Goal: Task Accomplishment & Management: Manage account settings

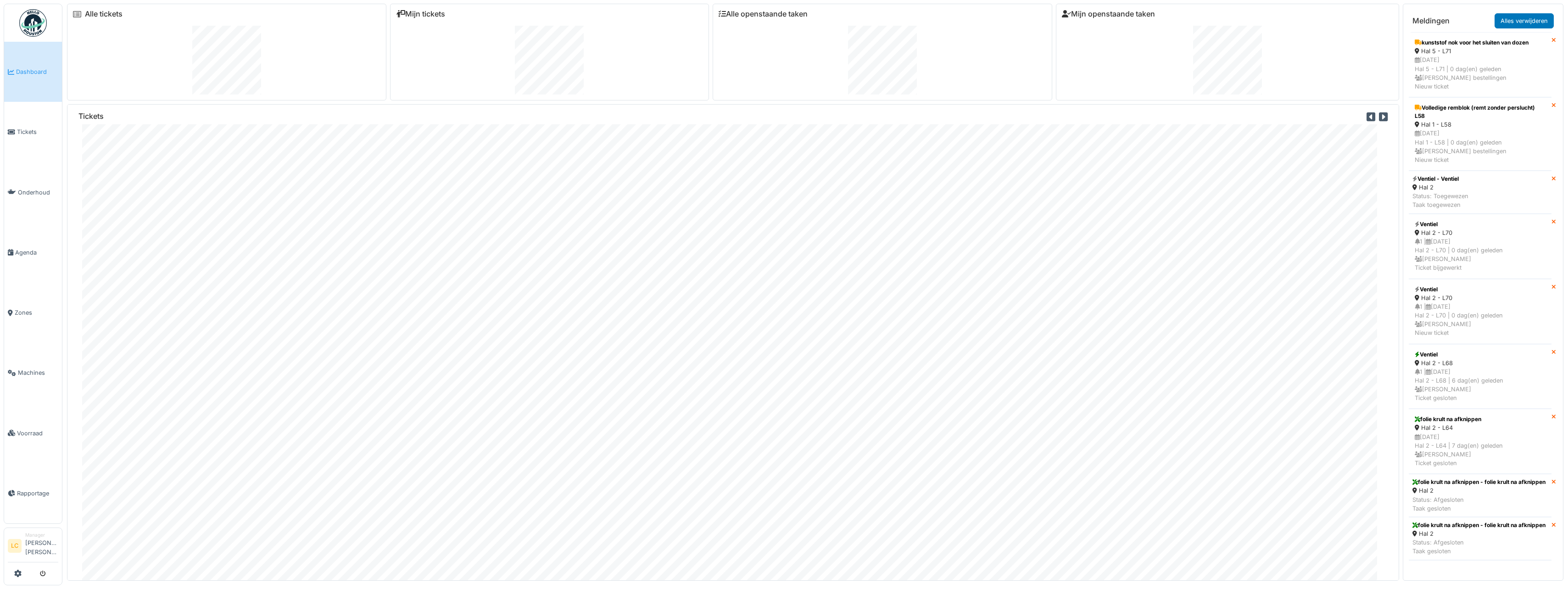
click at [34, 21] on img at bounding box center [33, 23] width 27 height 27
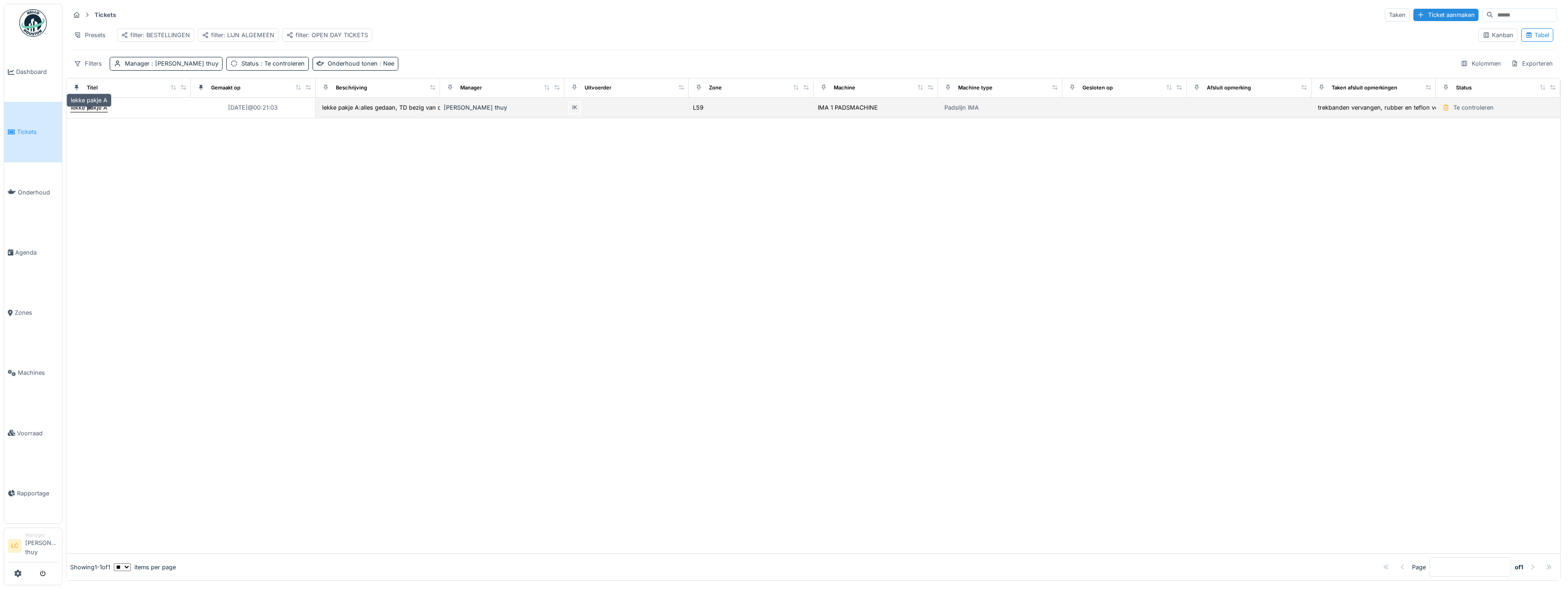
click at [80, 111] on div "lekke pakje A" at bounding box center [89, 108] width 37 height 9
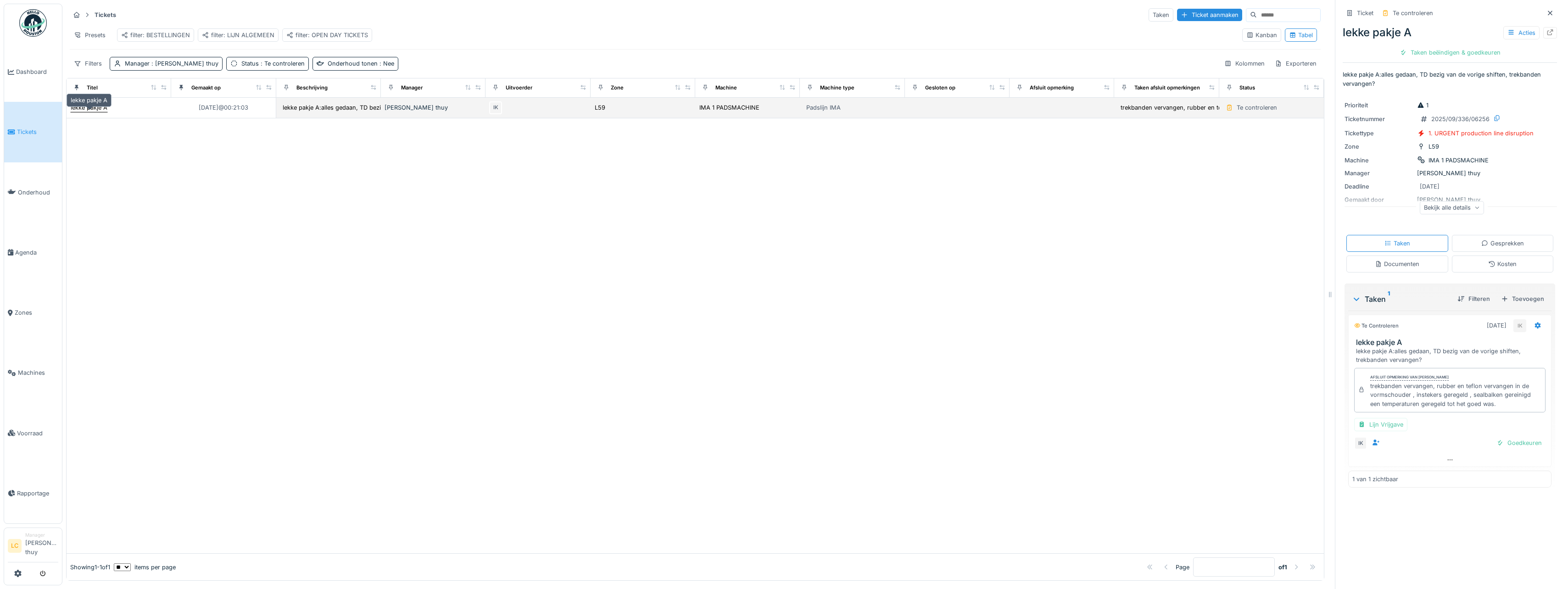
click at [82, 112] on div "lekke pakje A" at bounding box center [89, 108] width 37 height 9
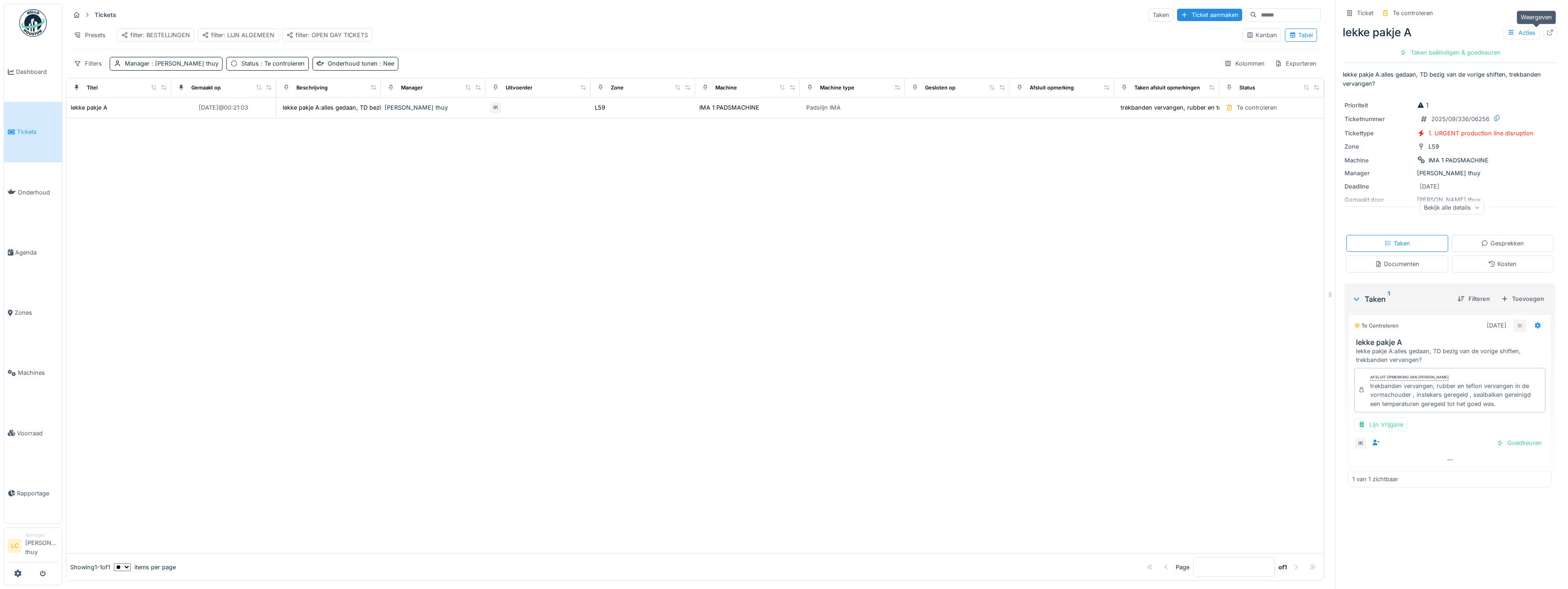
click at [1547, 33] on icon at bounding box center [1550, 32] width 7 height 6
click at [38, 23] on img at bounding box center [33, 23] width 27 height 27
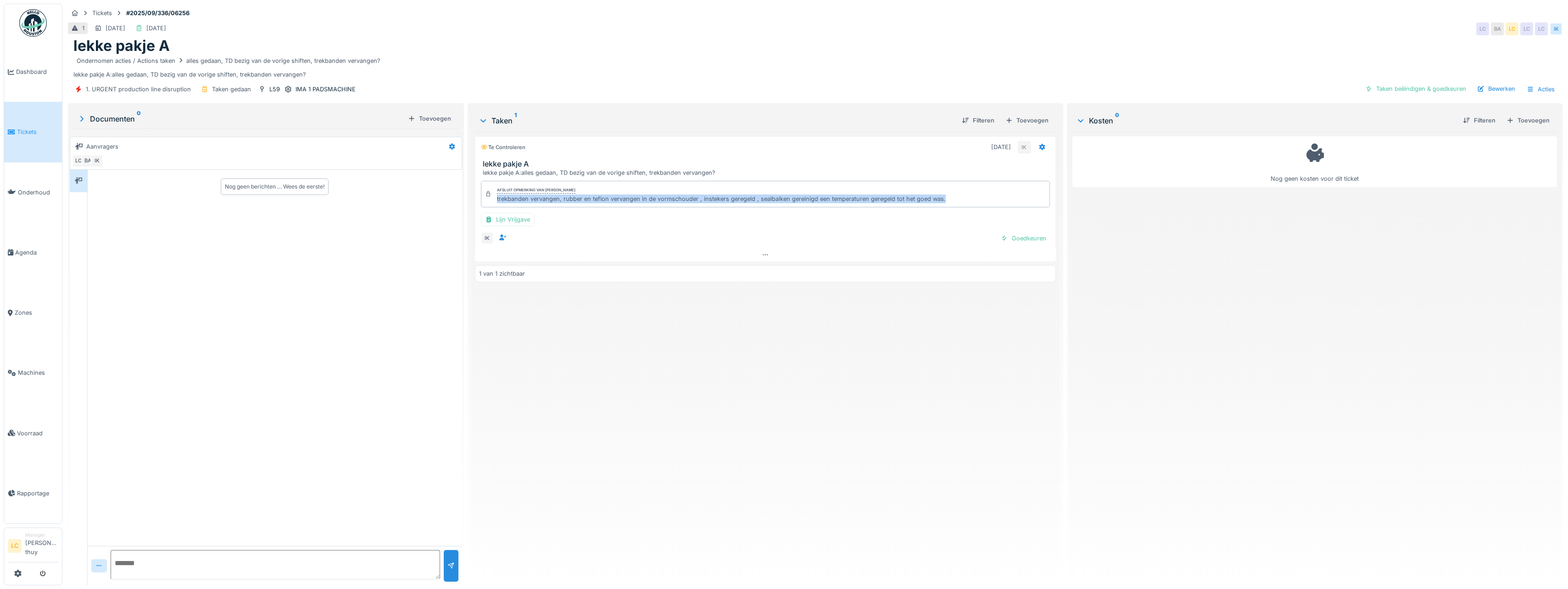
drag, startPoint x: 495, startPoint y: 200, endPoint x: 940, endPoint y: 198, distance: 445.0
click at [940, 198] on div "Afsluit opmerking van Ismail Kosar trekbanden vervangen, rubber en teflon verva…" at bounding box center [765, 194] width 569 height 27
copy div "trekbanden vervangen, rubber en teflon vervangen in de vormschouder , instekers…"
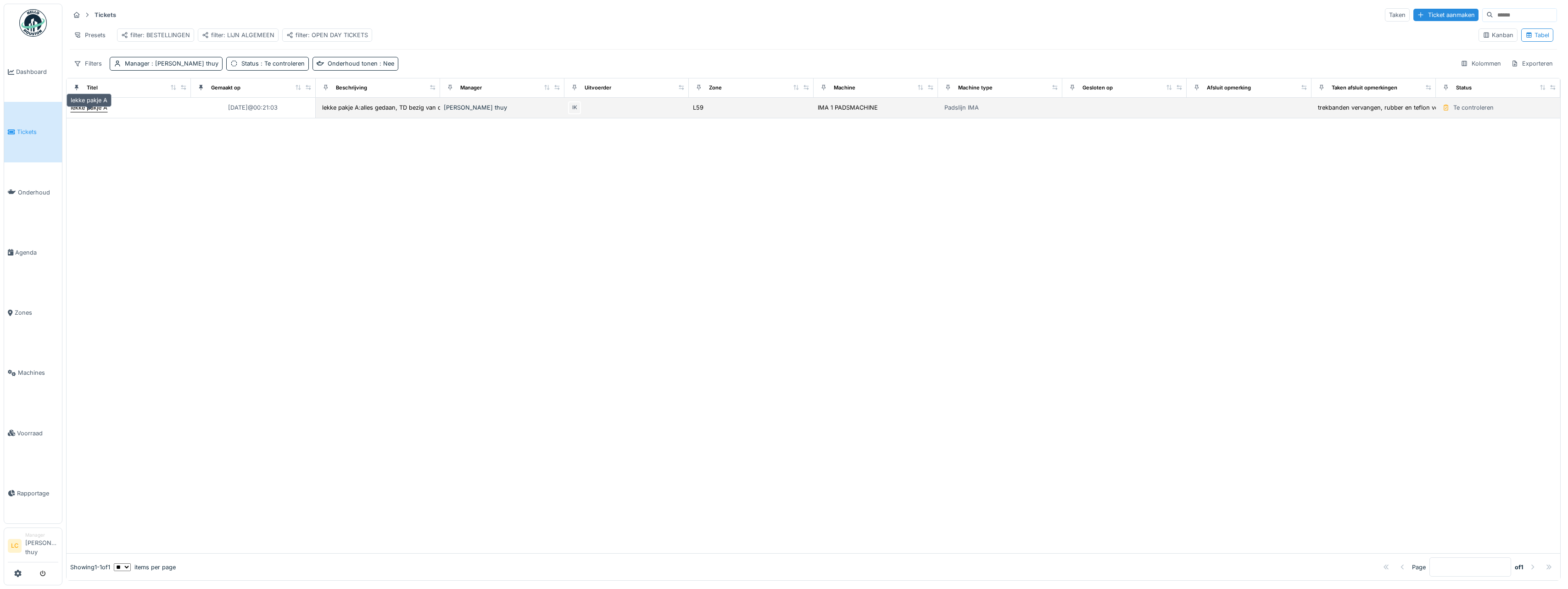
click at [95, 112] on div "lekke pakje A" at bounding box center [89, 108] width 37 height 9
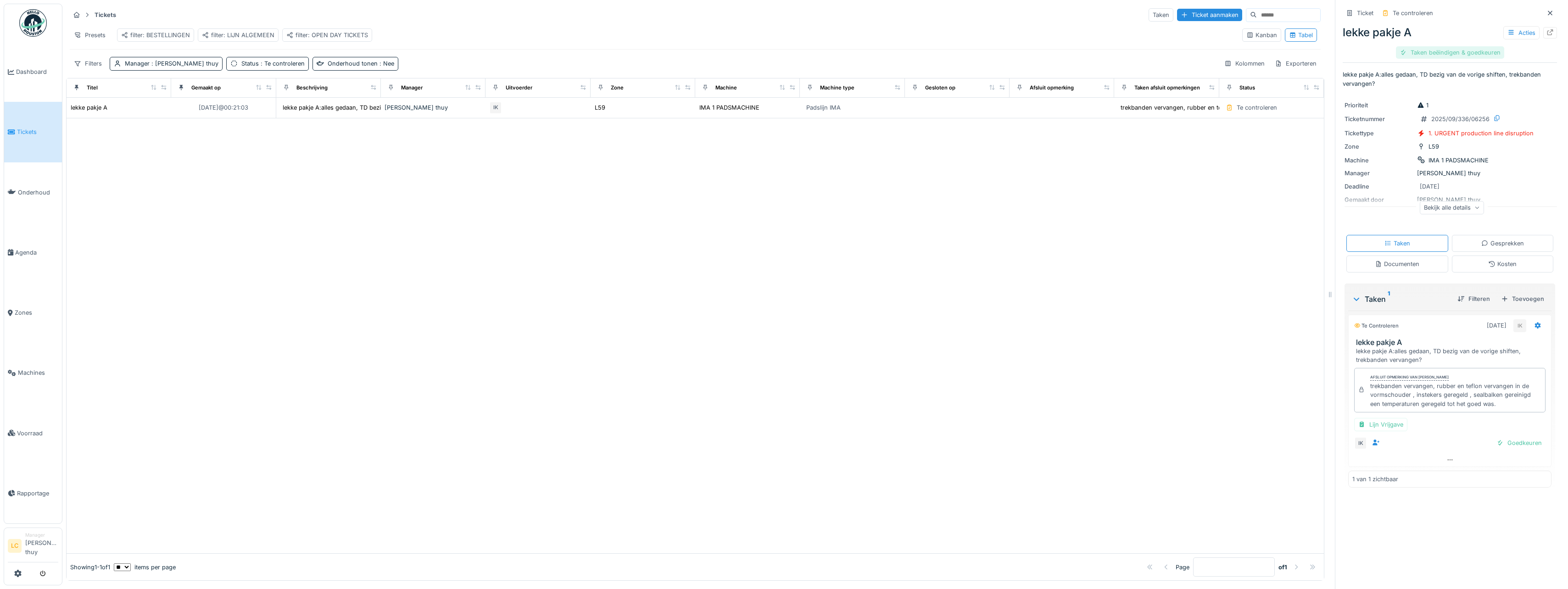
click at [1474, 51] on div "Taken beëindigen & goedkeuren" at bounding box center [1450, 52] width 108 height 12
click at [1455, 52] on div "Ticket sluiten" at bounding box center [1450, 52] width 55 height 12
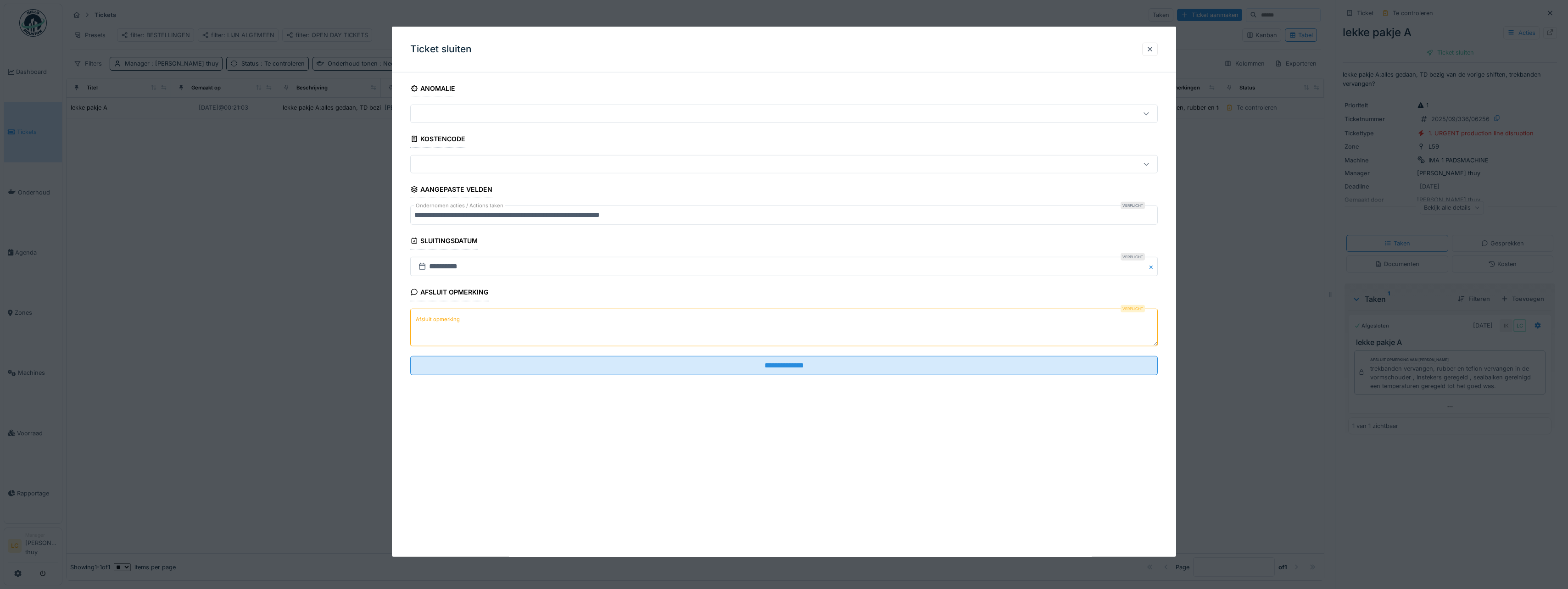
click at [752, 322] on textarea "Afsluit opmerking" at bounding box center [784, 327] width 747 height 38
paste textarea "**********"
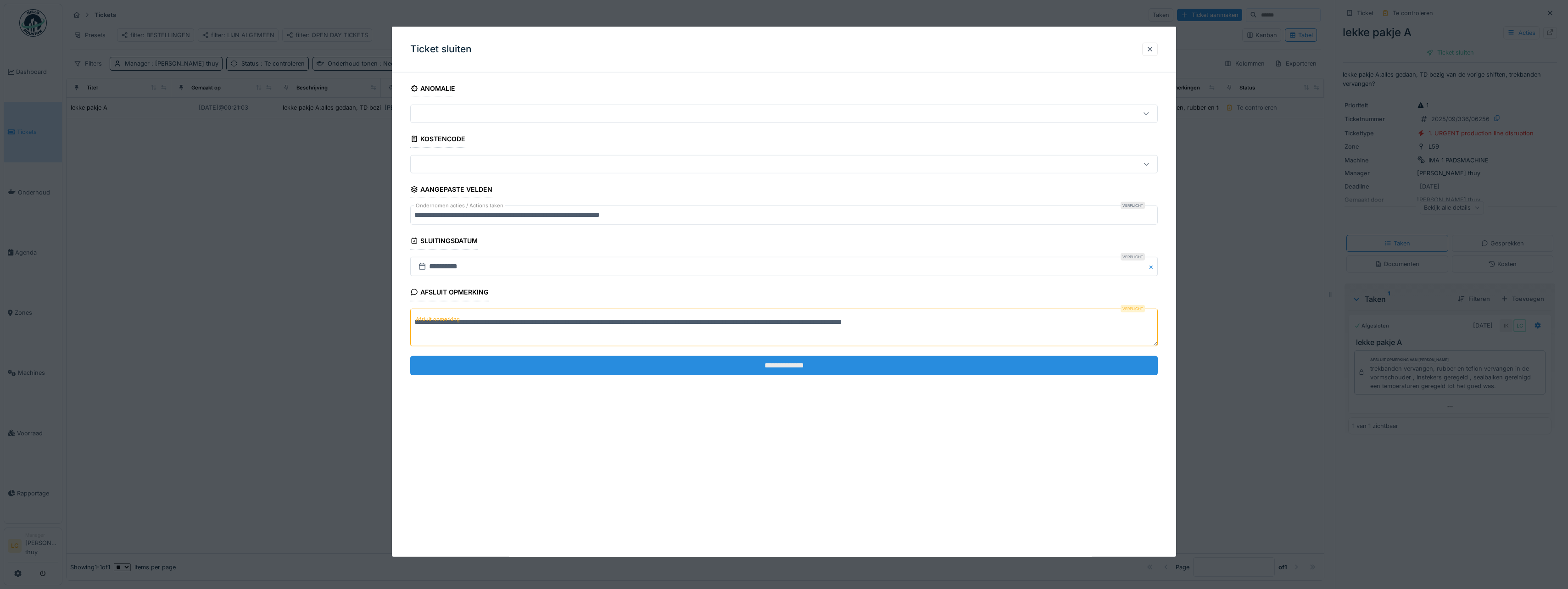
type textarea "**********"
click at [817, 366] on input "**********" at bounding box center [784, 366] width 747 height 19
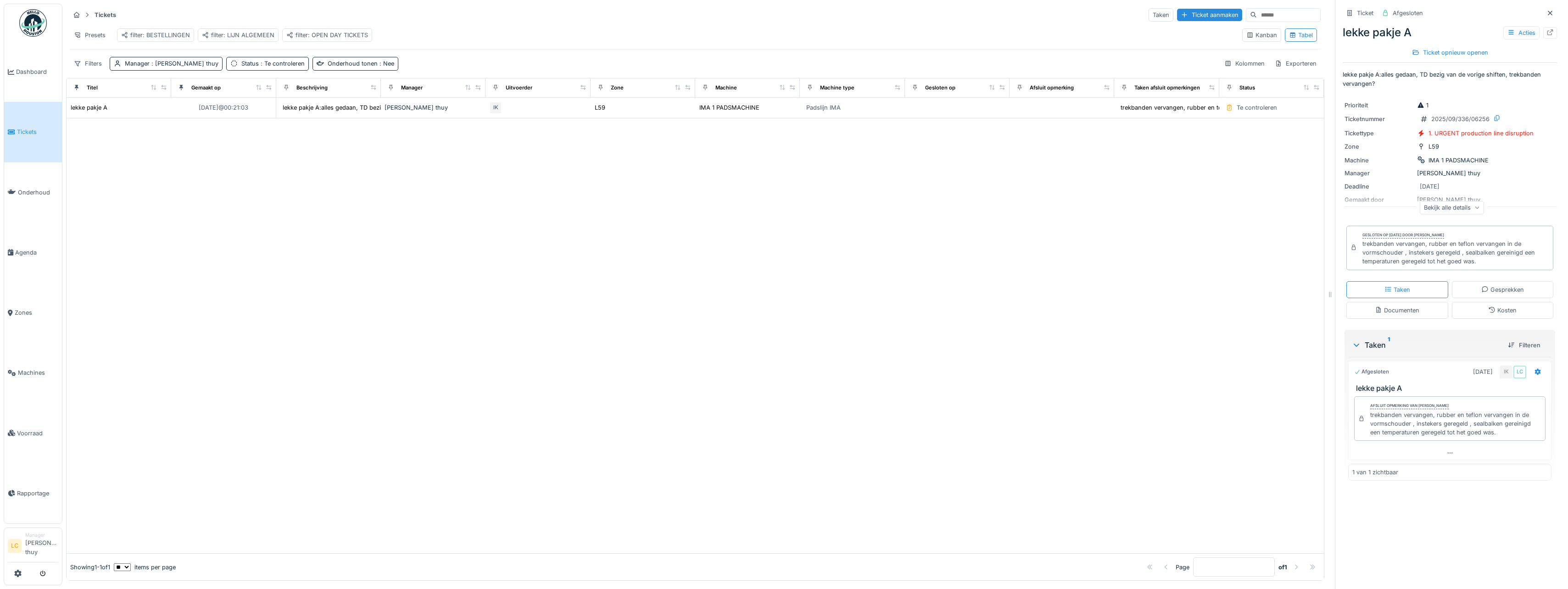
click at [40, 34] on img at bounding box center [33, 23] width 27 height 27
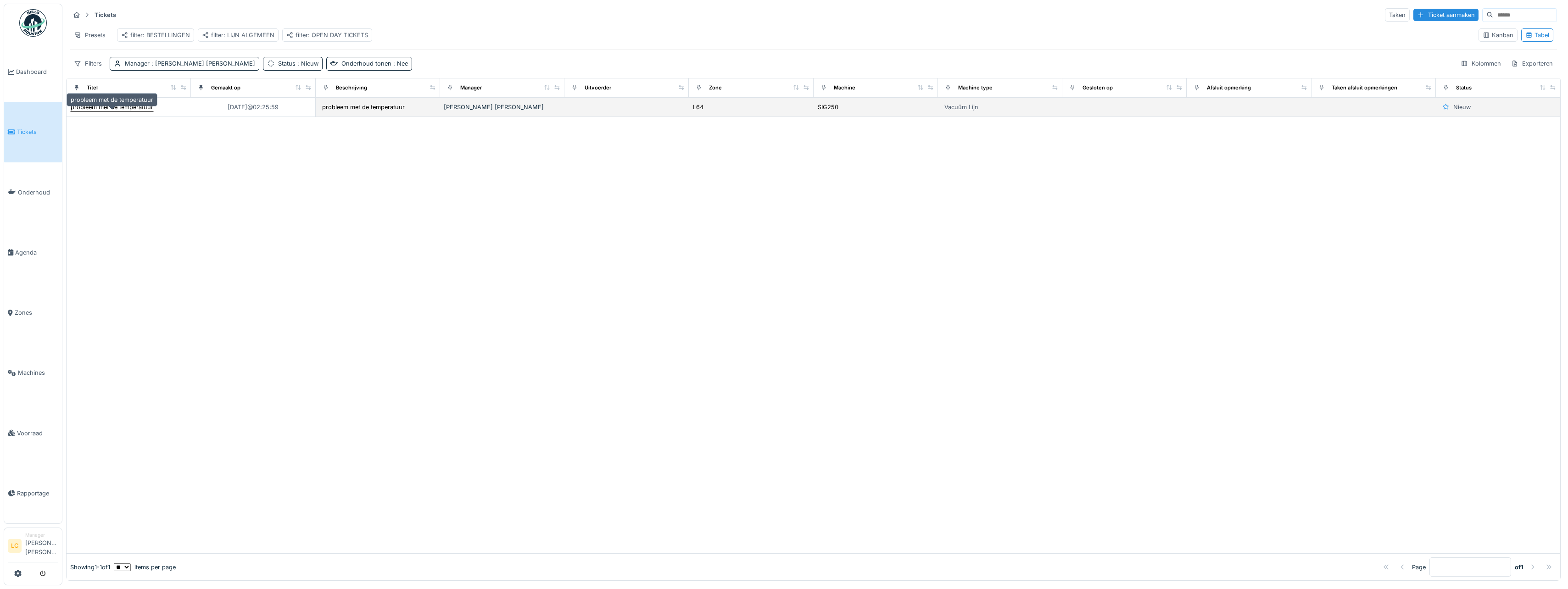
click at [142, 111] on div "probleem met de temperatuur" at bounding box center [112, 107] width 83 height 9
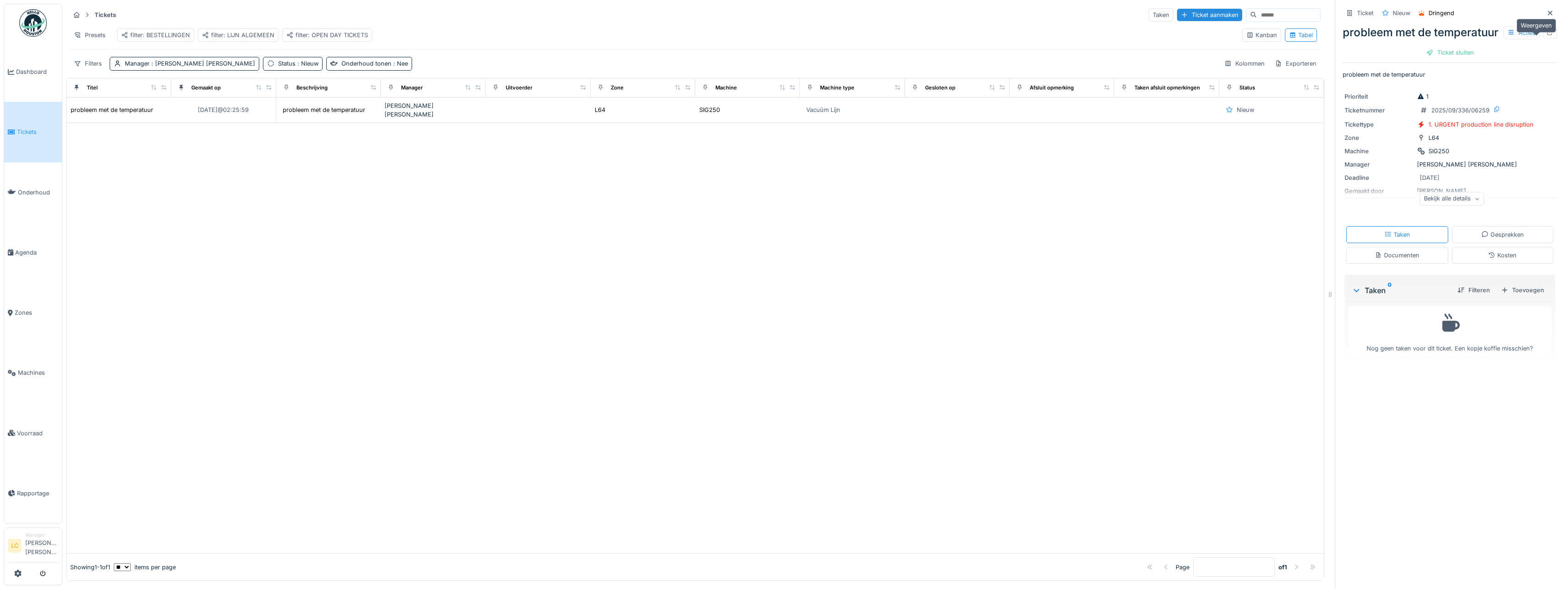
click at [1547, 35] on icon at bounding box center [1550, 32] width 7 height 6
click at [35, 29] on img at bounding box center [33, 23] width 27 height 27
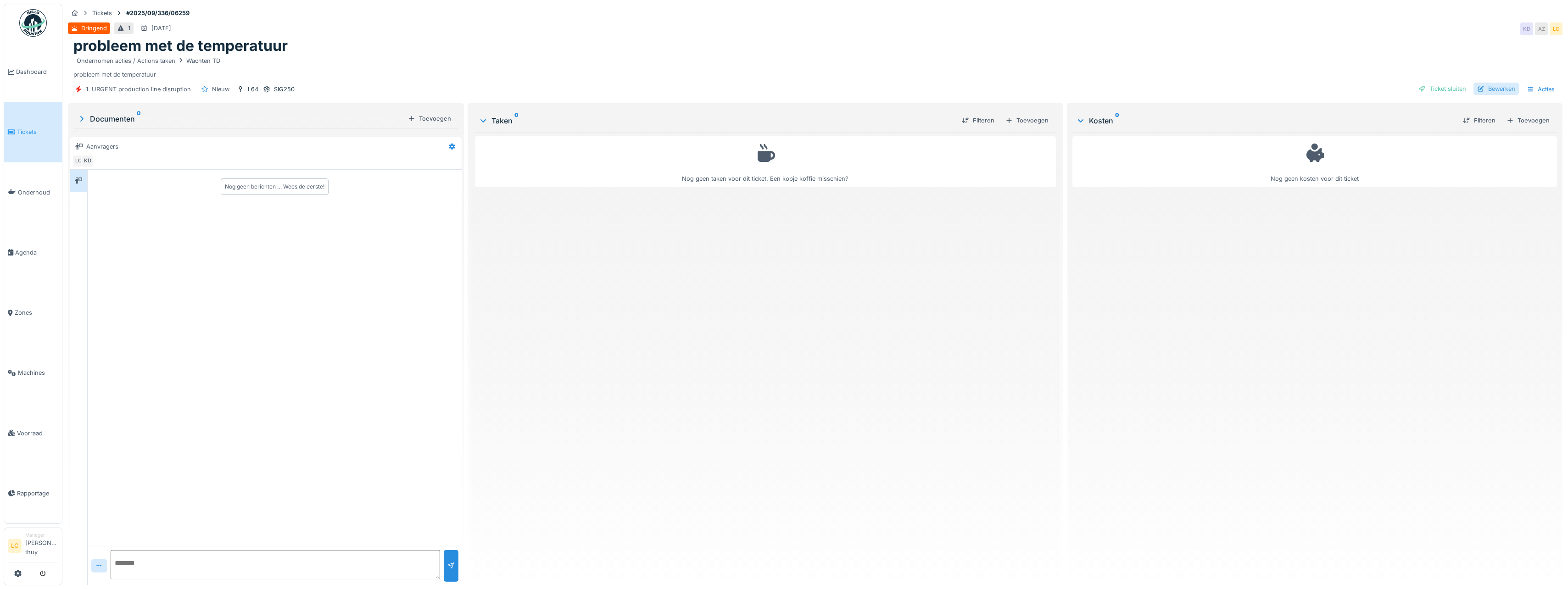
click at [1477, 86] on div at bounding box center [1481, 89] width 7 height 9
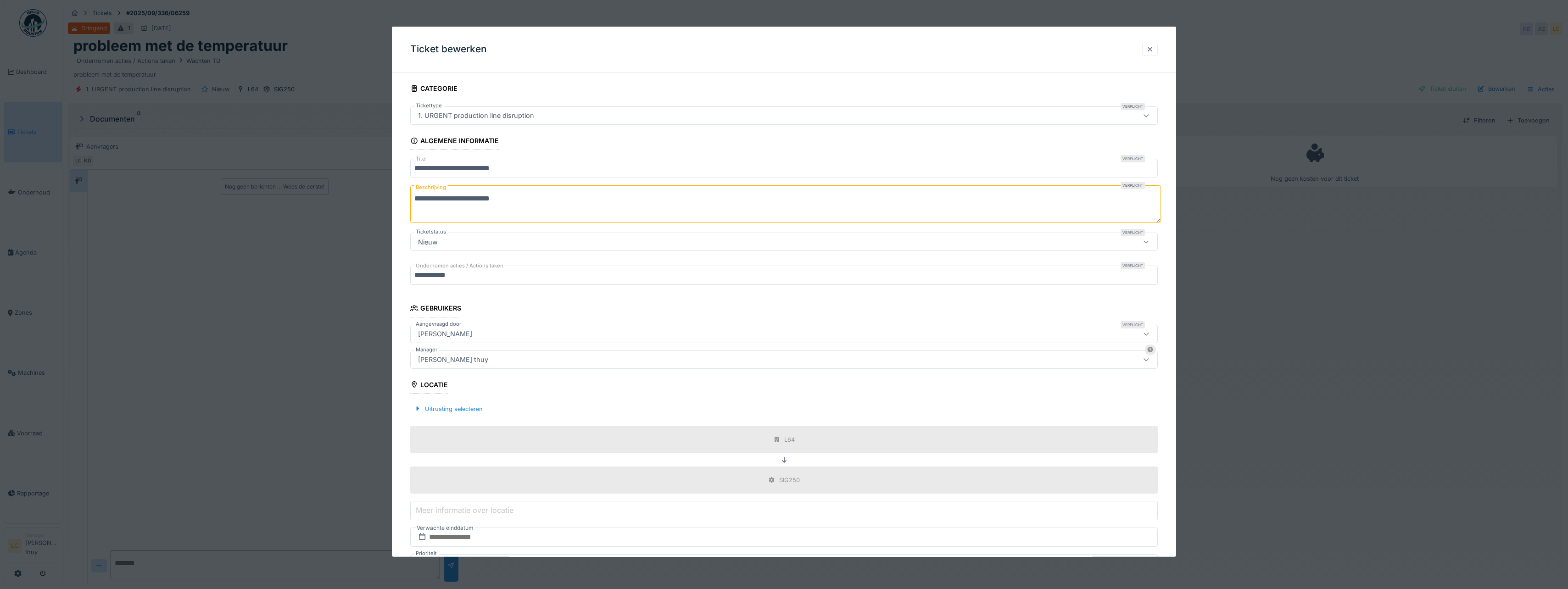
click at [1152, 51] on div at bounding box center [1150, 49] width 7 height 9
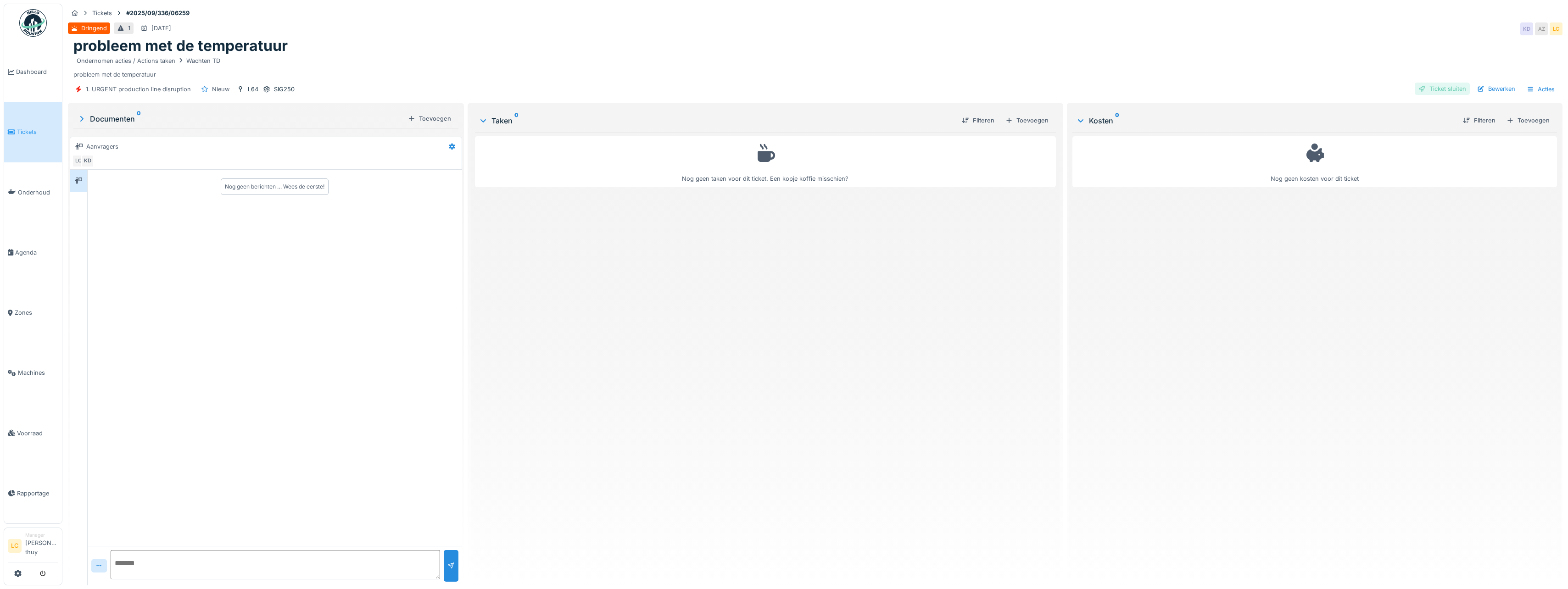
click at [1438, 89] on div "Ticket sluiten" at bounding box center [1442, 89] width 55 height 12
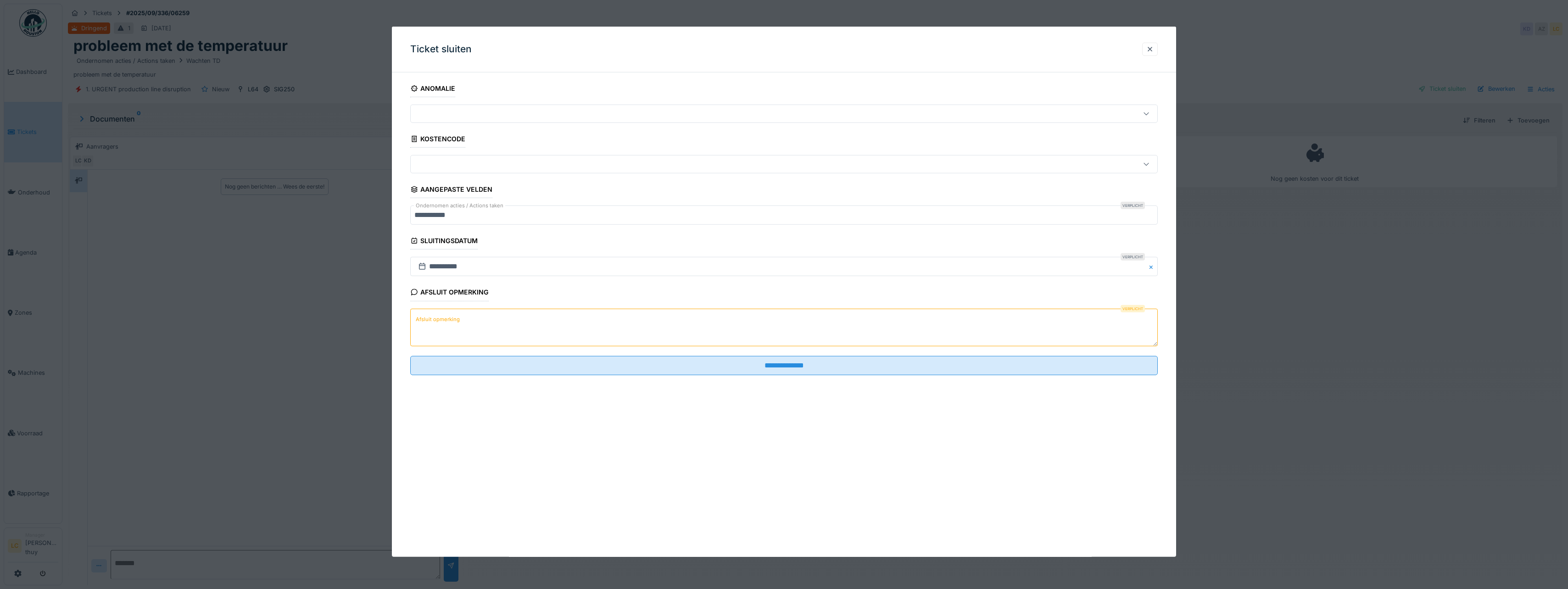
click at [761, 318] on textarea "Afsluit opmerking" at bounding box center [784, 327] width 747 height 38
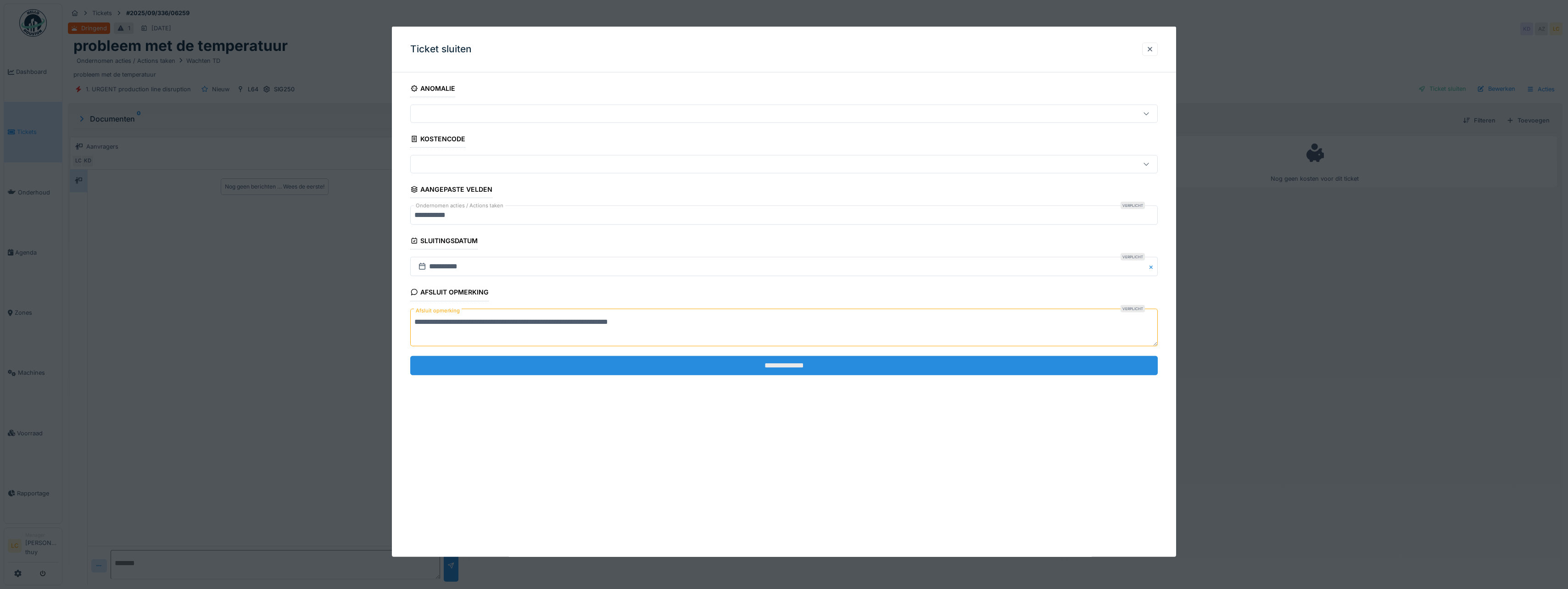
type textarea "**********"
click at [761, 359] on input "**********" at bounding box center [784, 366] width 747 height 19
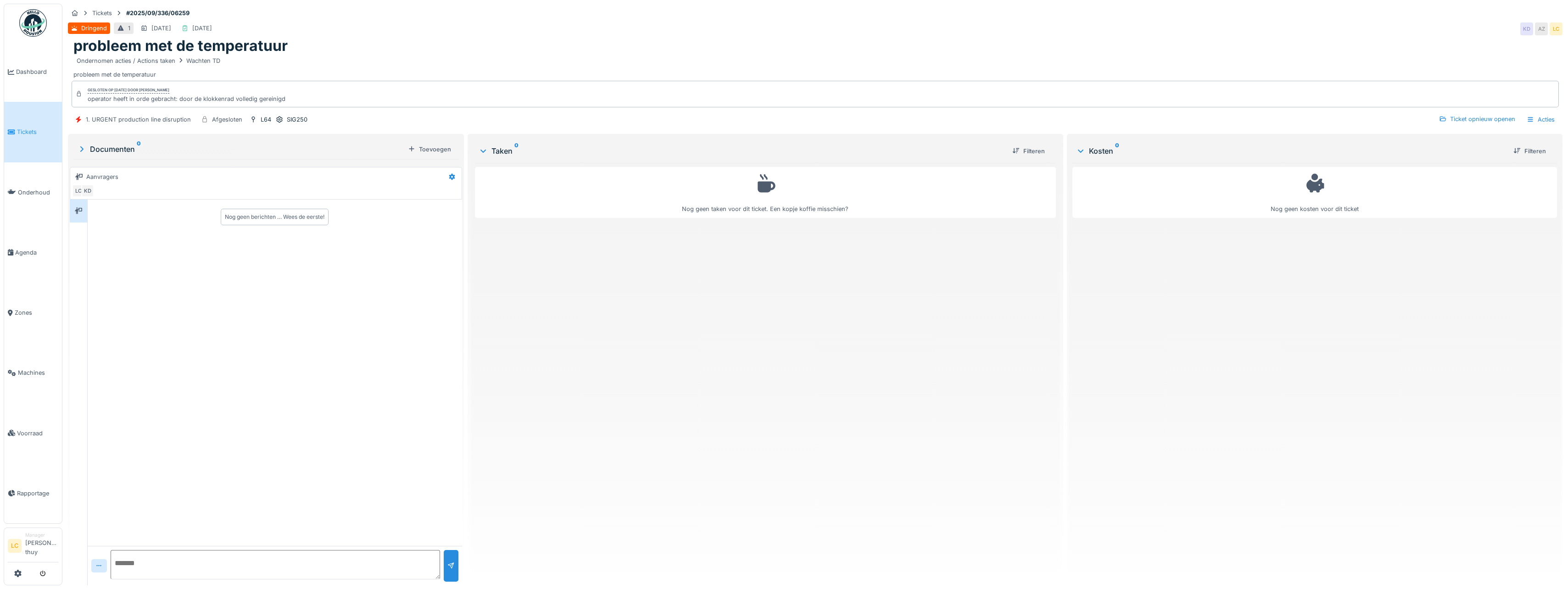
click at [37, 33] on img at bounding box center [33, 23] width 27 height 27
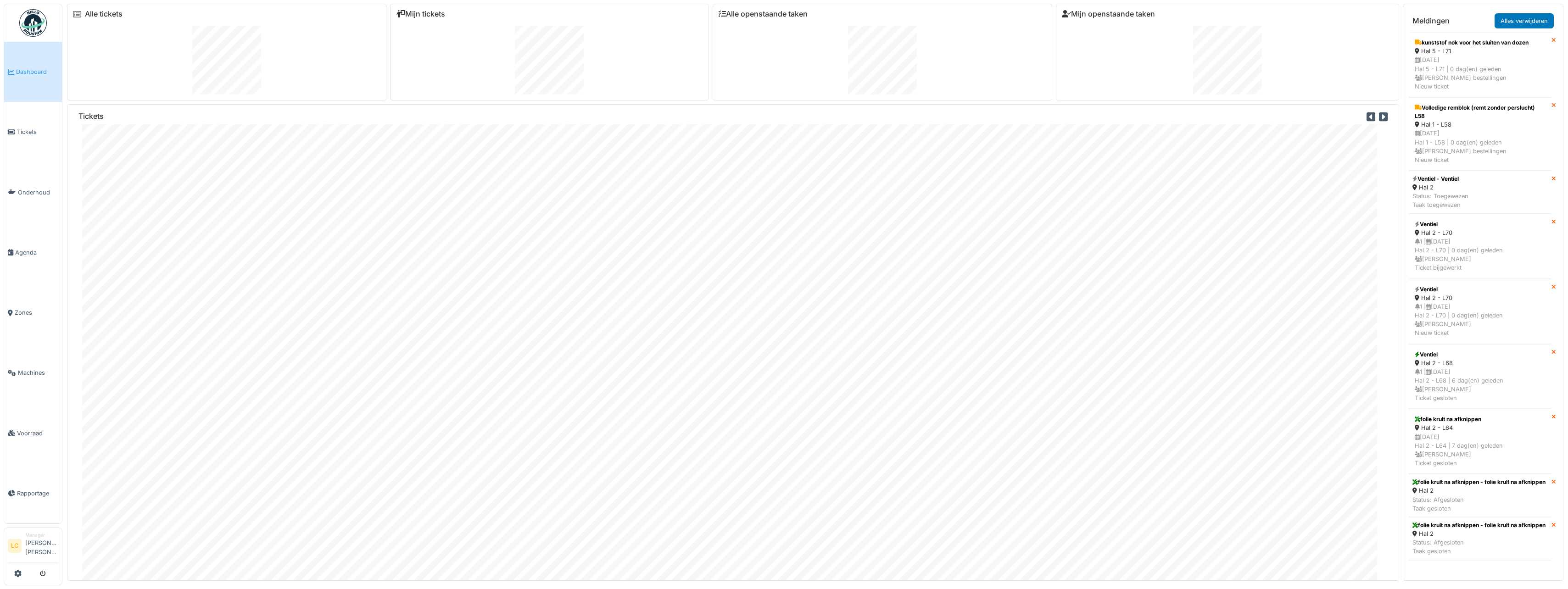
click at [31, 69] on span "Dashboard" at bounding box center [37, 72] width 42 height 9
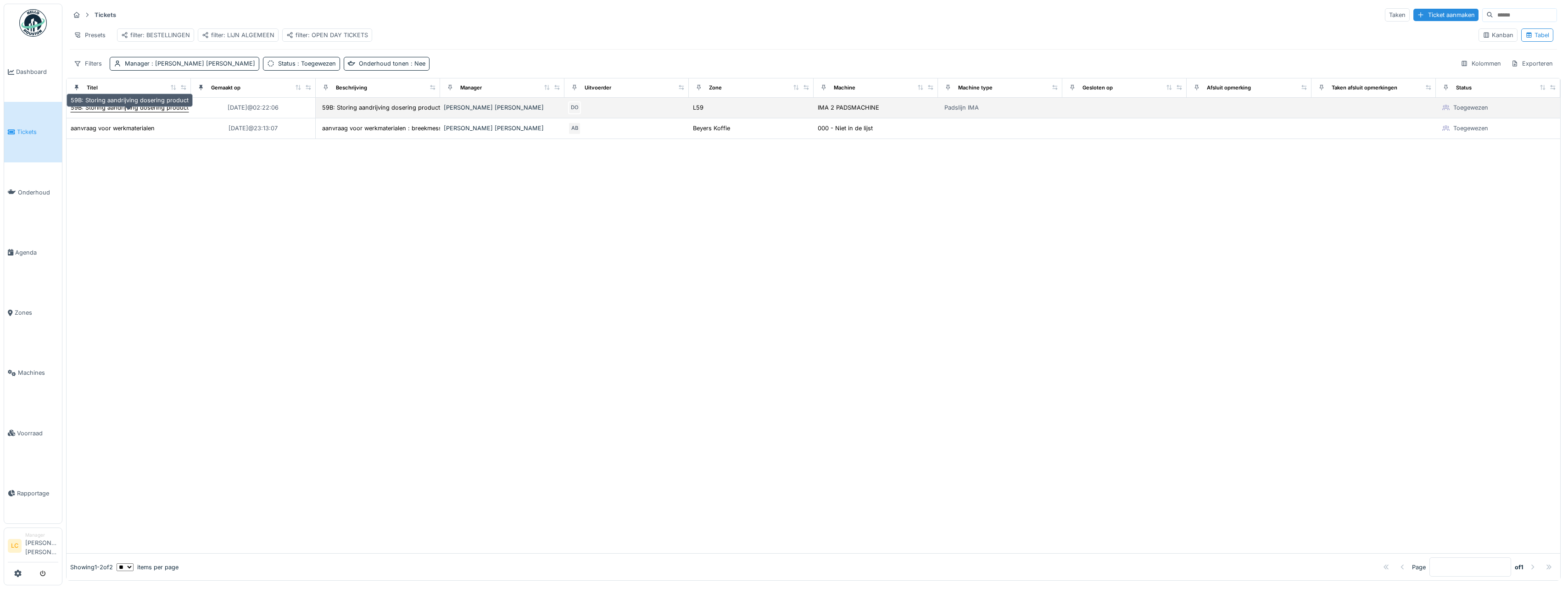
click at [158, 112] on div "59B: Storing aandrijving dosering product" at bounding box center [130, 108] width 118 height 9
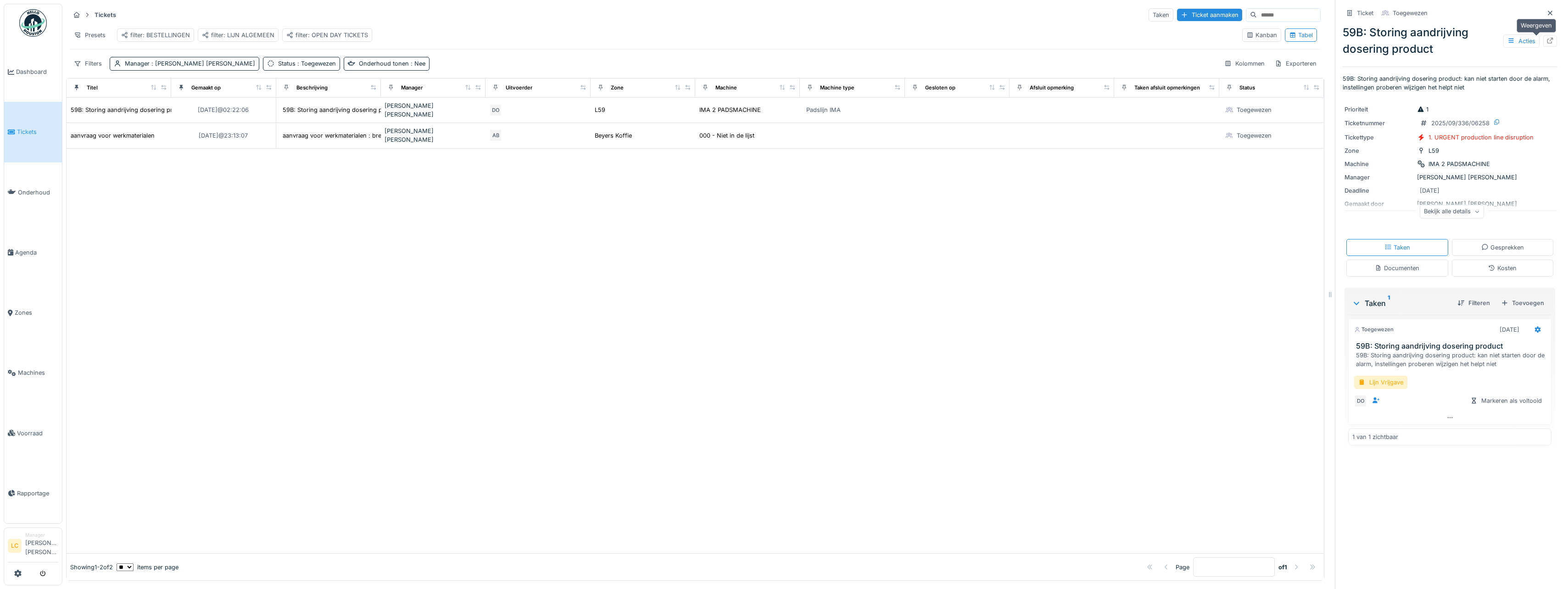
click at [1547, 41] on icon at bounding box center [1550, 41] width 7 height 6
click at [44, 27] on img at bounding box center [33, 23] width 27 height 27
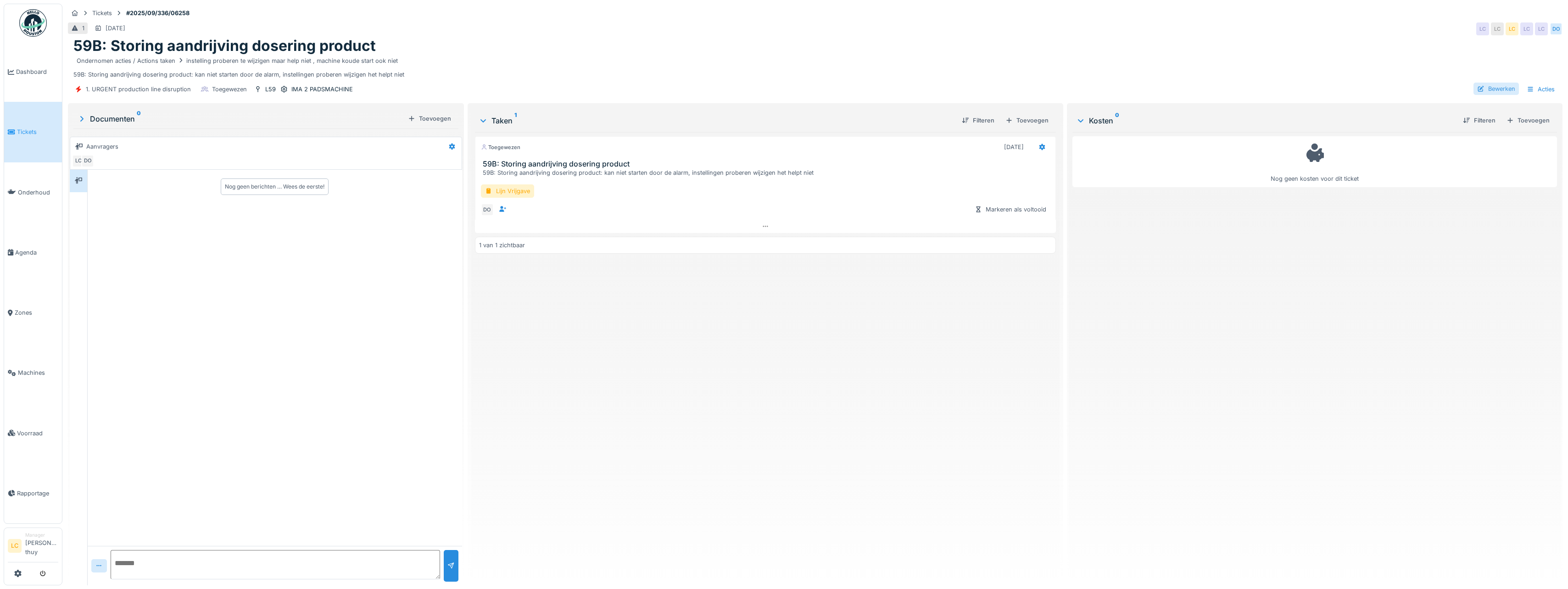
click at [1483, 89] on div "Bewerken" at bounding box center [1496, 89] width 46 height 12
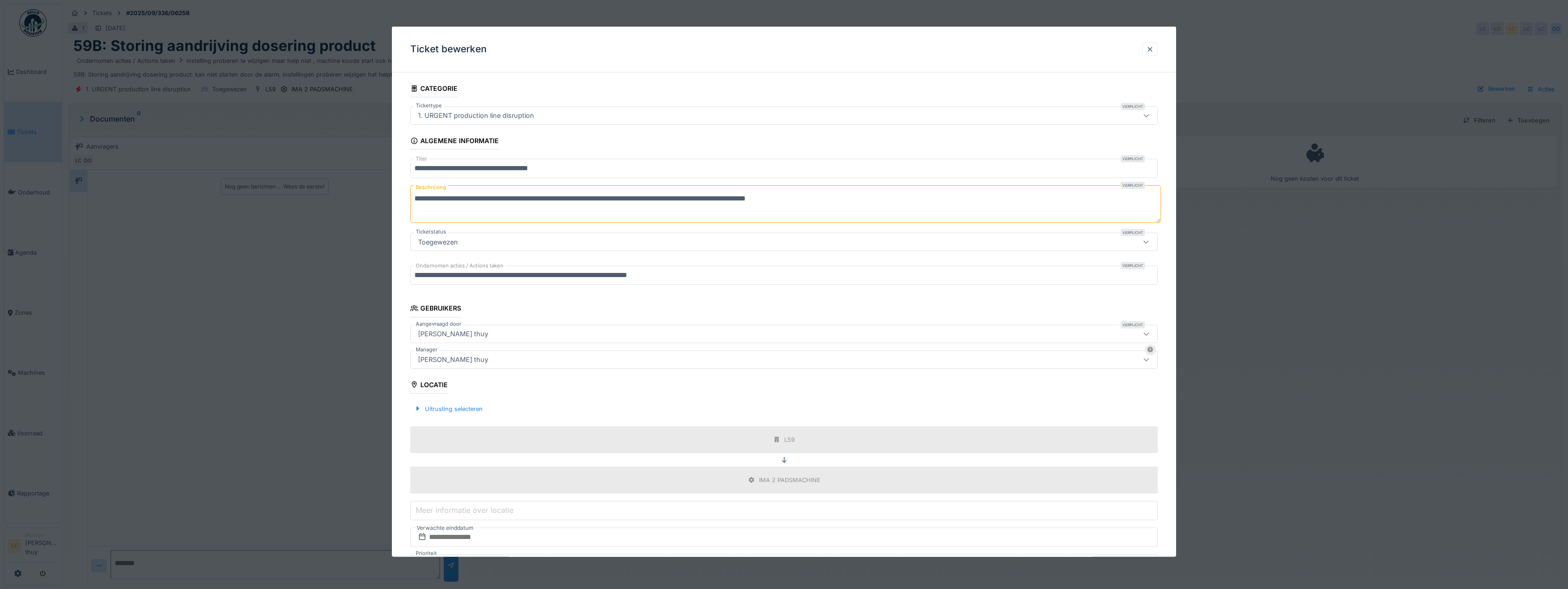
click at [528, 360] on div "[PERSON_NAME] thuy" at bounding box center [743, 359] width 657 height 10
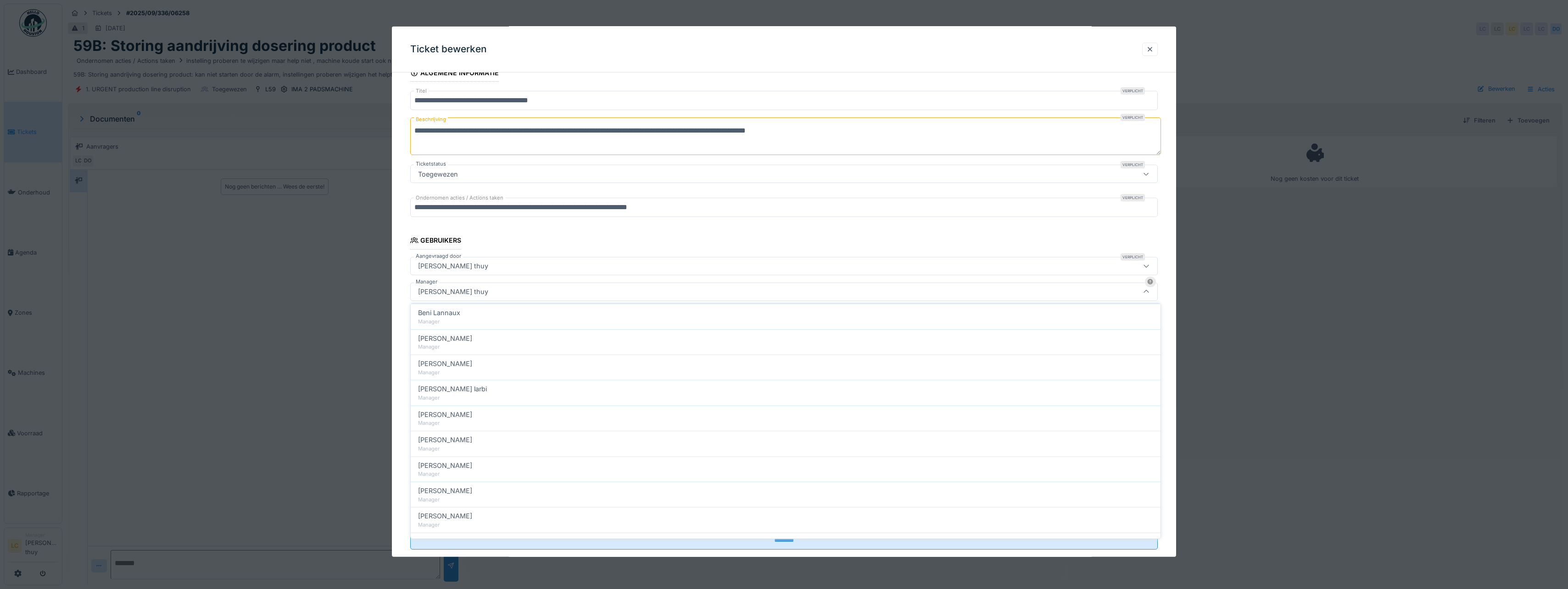
scroll to position [138, 0]
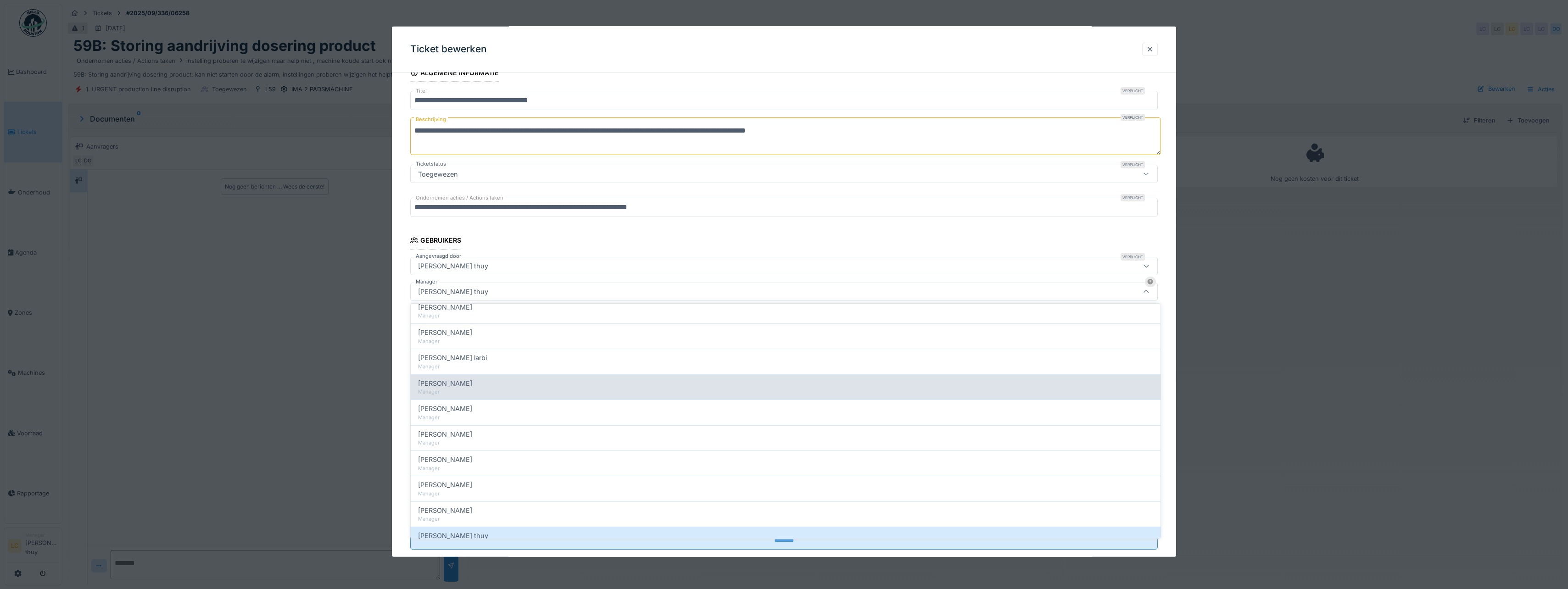
click at [484, 394] on div "Manager" at bounding box center [786, 392] width 735 height 8
type input "****"
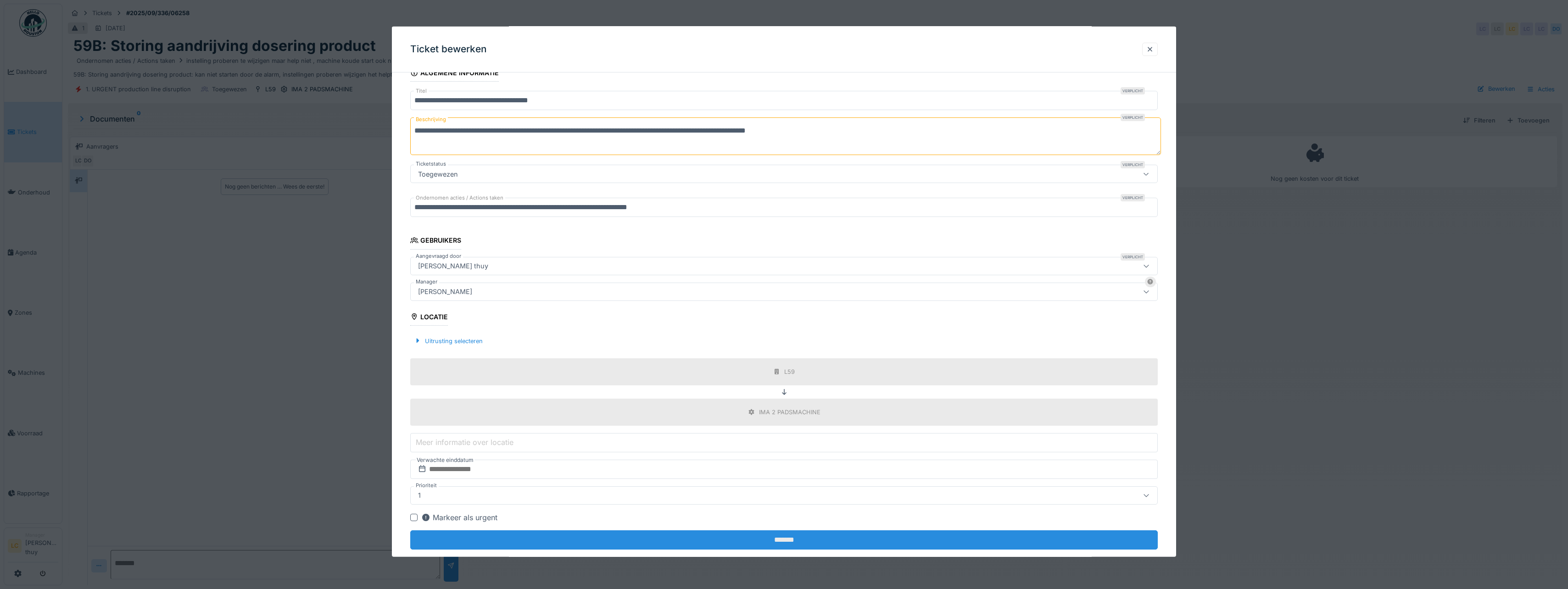
click at [828, 535] on input "*******" at bounding box center [784, 540] width 747 height 19
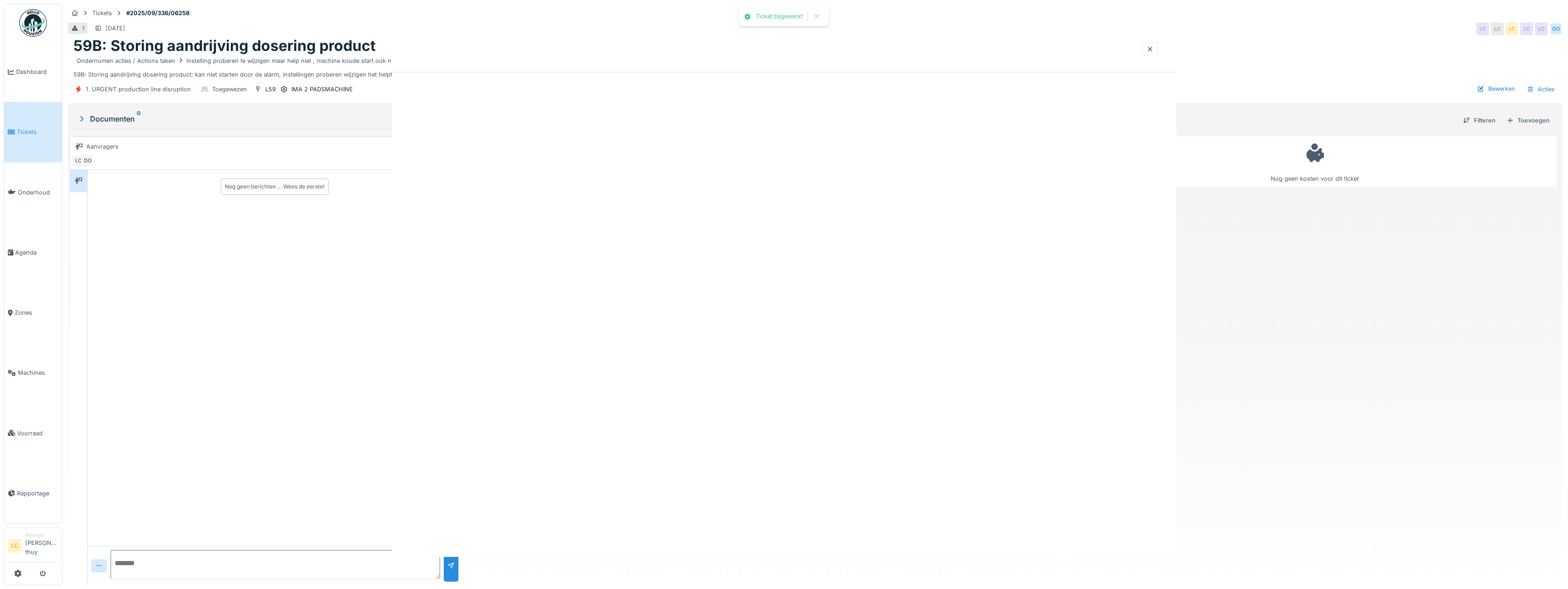
scroll to position [0, 0]
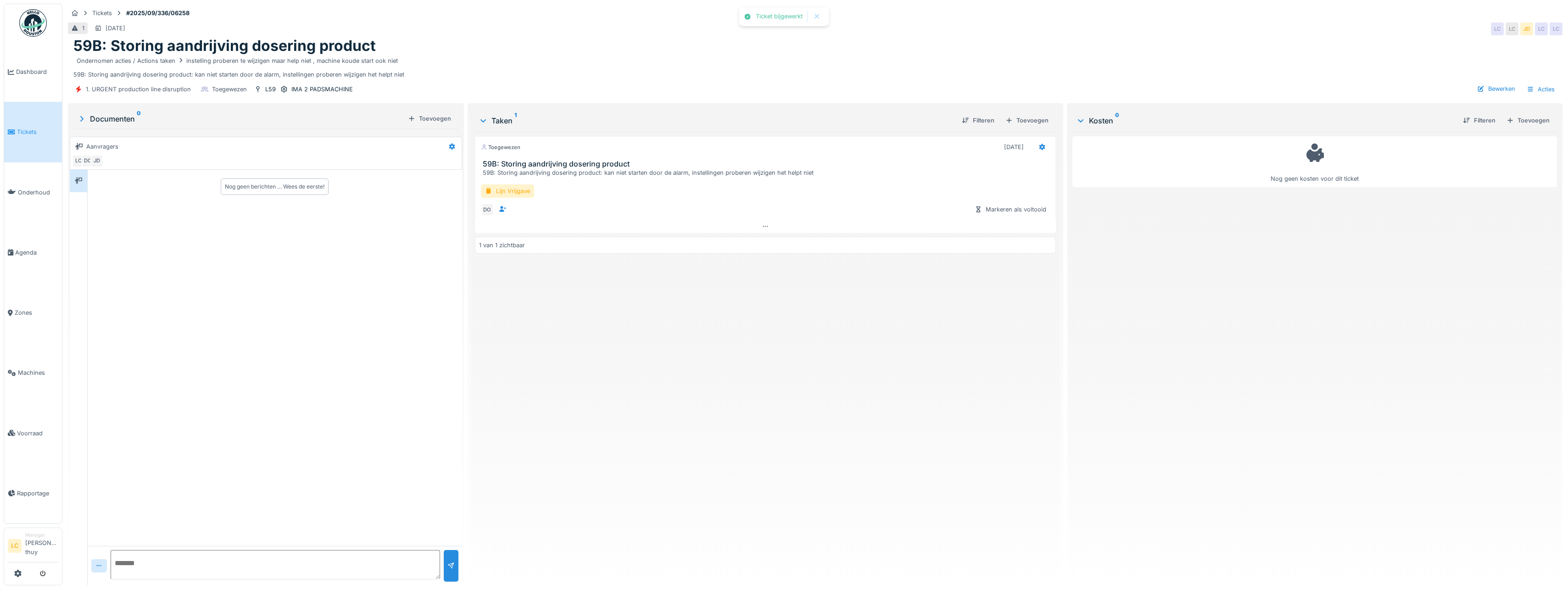
click at [850, 446] on div "Toegewezen [DATE] 59B: Storing aandrijving dosering product 59B: Storing aandri…" at bounding box center [765, 355] width 581 height 446
click at [42, 30] on img at bounding box center [33, 23] width 27 height 27
